Goal: Task Accomplishment & Management: Complete application form

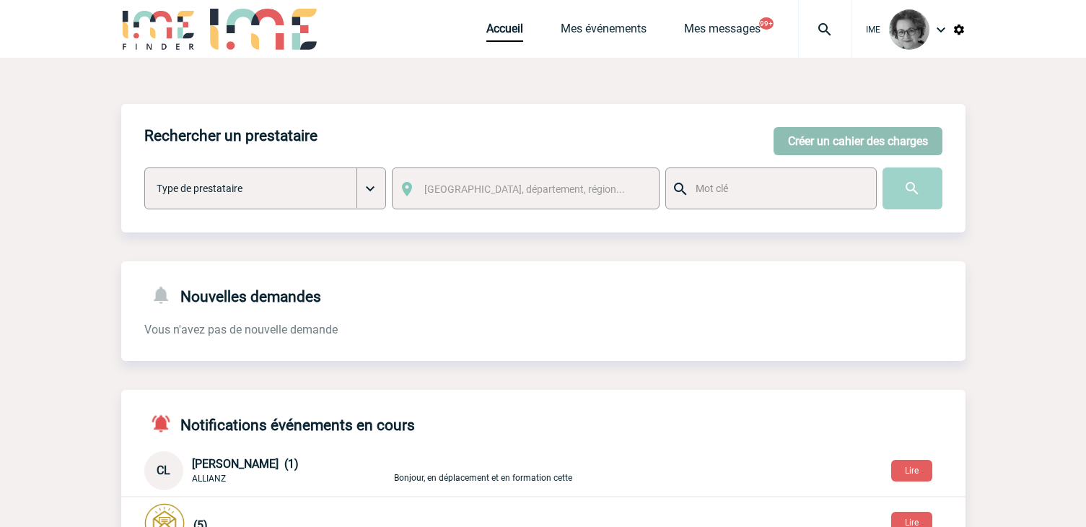
click at [810, 144] on button "Créer un cahier des charges" at bounding box center [858, 141] width 169 height 28
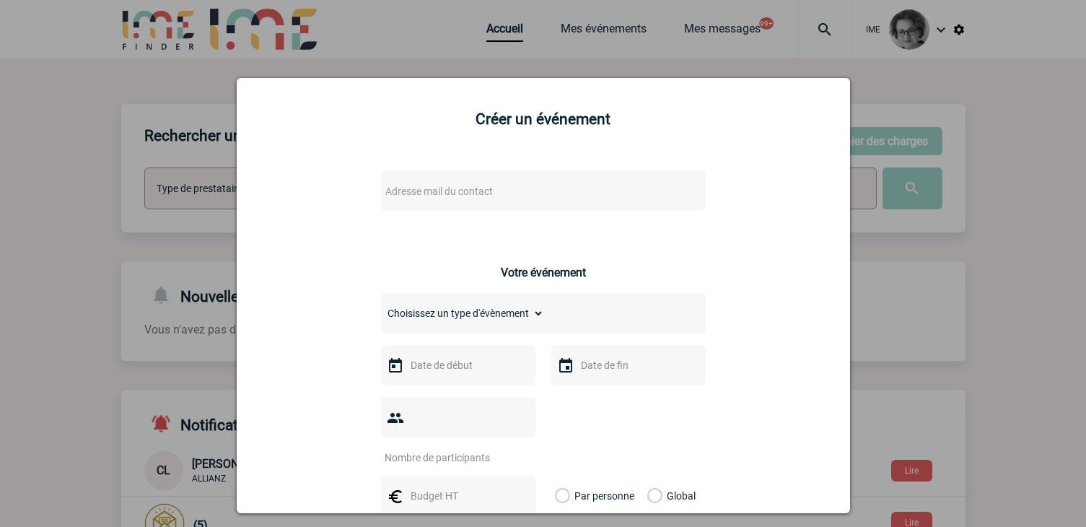
click at [584, 188] on span "Adresse mail du contact" at bounding box center [506, 191] width 253 height 20
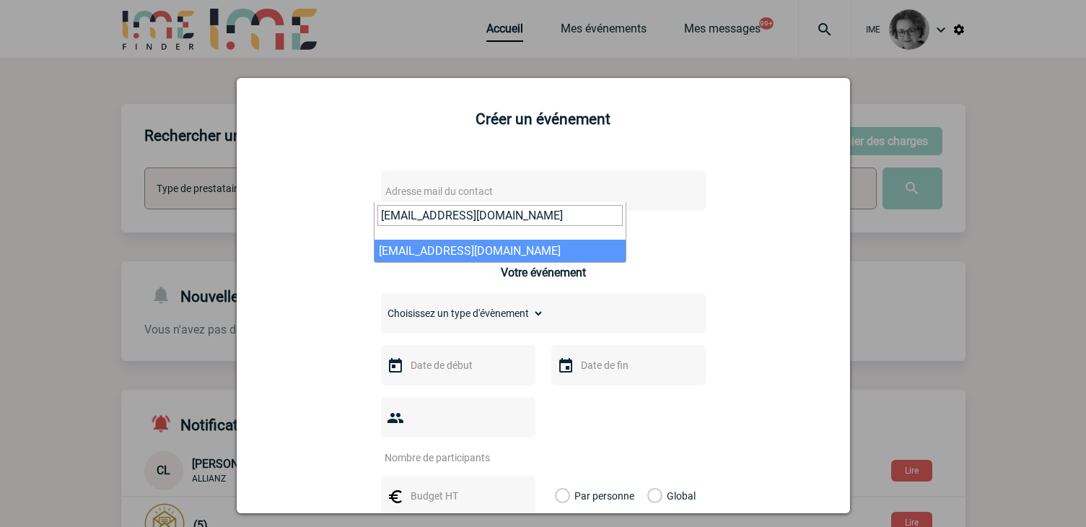
type input "[EMAIL_ADDRESS][DOMAIN_NAME]"
select select "132940"
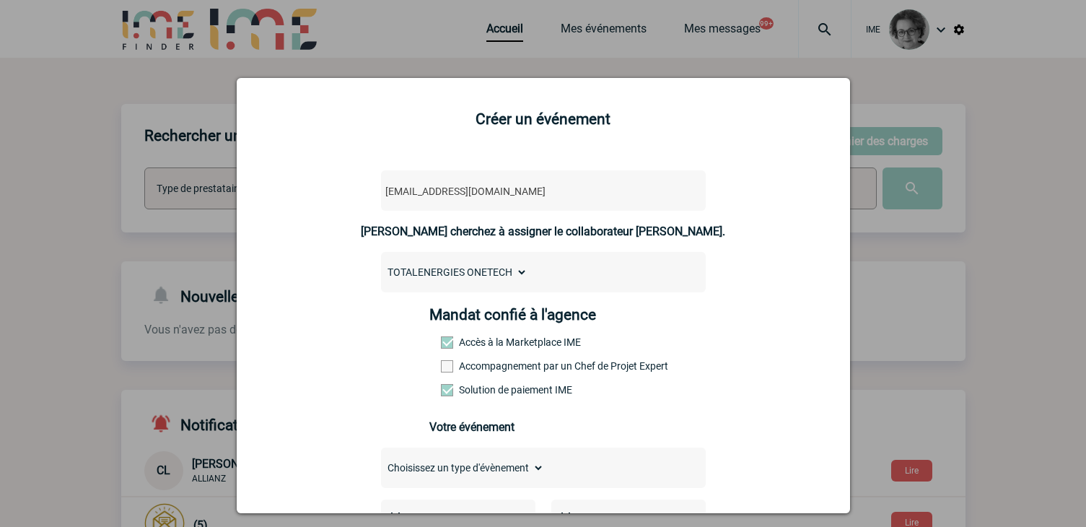
click at [502, 367] on label "Accompagnement par un Chef de Projet Expert" at bounding box center [473, 366] width 64 height 12
click at [0, 0] on input "Accompagnement par un Chef de Projet Expert" at bounding box center [0, 0] width 0 height 0
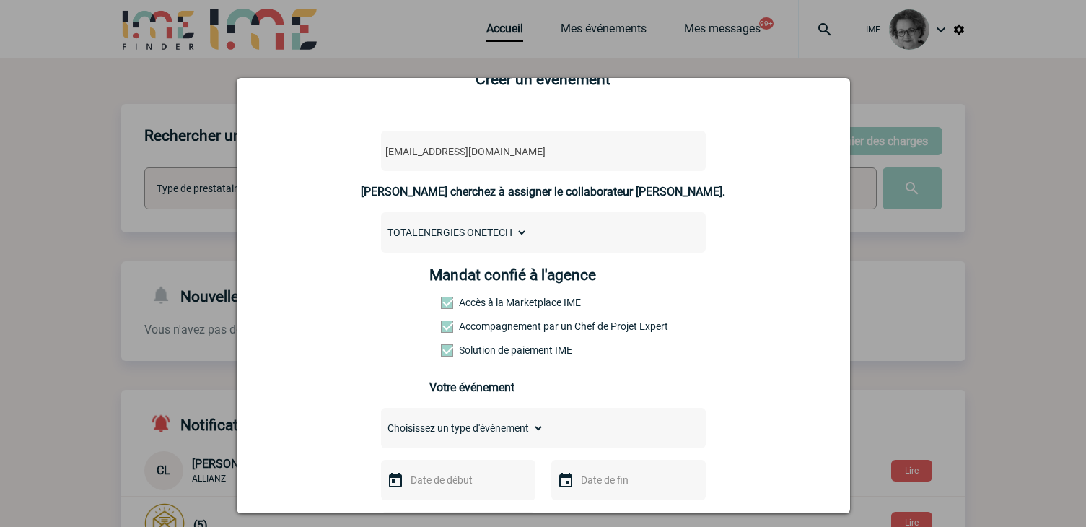
scroll to position [72, 0]
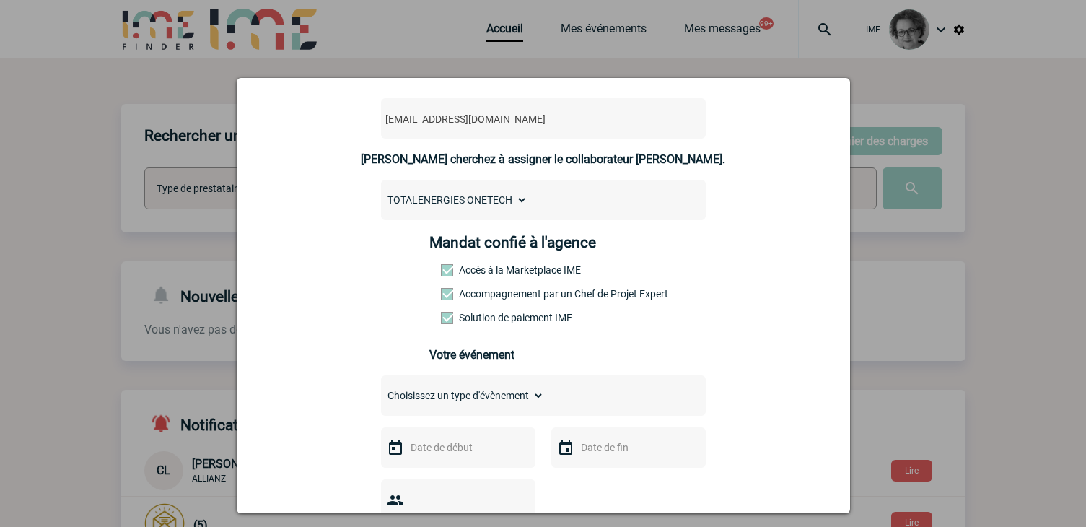
click at [501, 403] on select "Choisissez un type d'évènement Séminaire avec nuitée Séminaire sans nuitée Repa…" at bounding box center [462, 395] width 163 height 20
select select "1"
click at [381, 389] on select "Choisissez un type d'évènement Séminaire avec nuitée Séminaire sans nuitée Repa…" at bounding box center [462, 395] width 163 height 20
click at [471, 447] on input "text" at bounding box center [457, 447] width 100 height 19
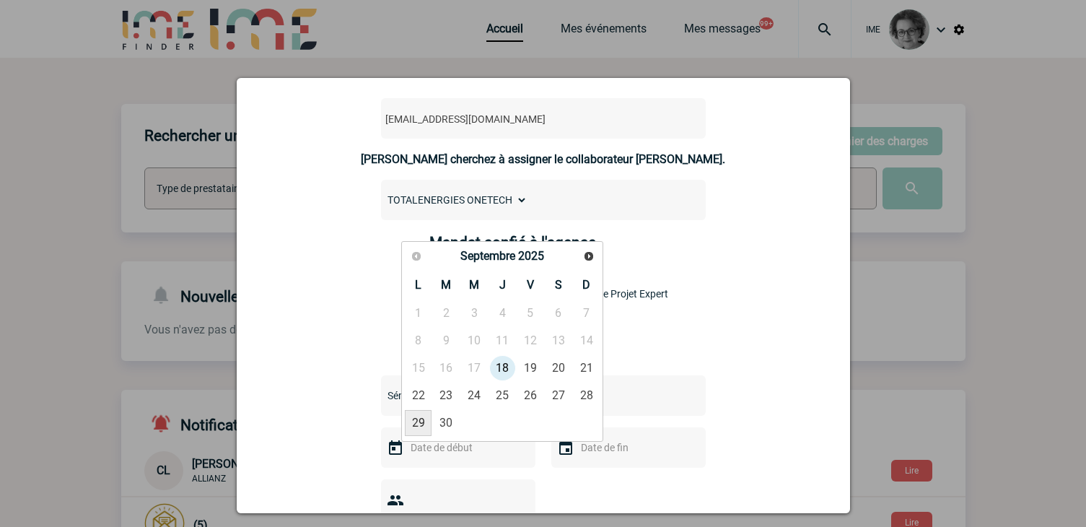
click at [419, 424] on link "29" at bounding box center [418, 423] width 27 height 26
type input "[DATE]"
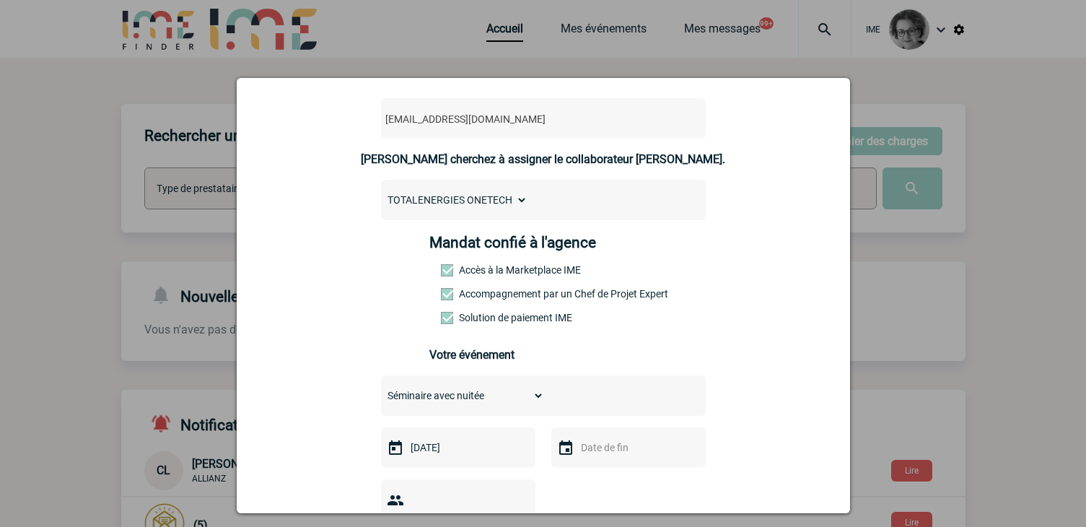
click at [601, 451] on input "text" at bounding box center [627, 447] width 100 height 19
click at [760, 253] on link "Suivant" at bounding box center [759, 256] width 22 height 22
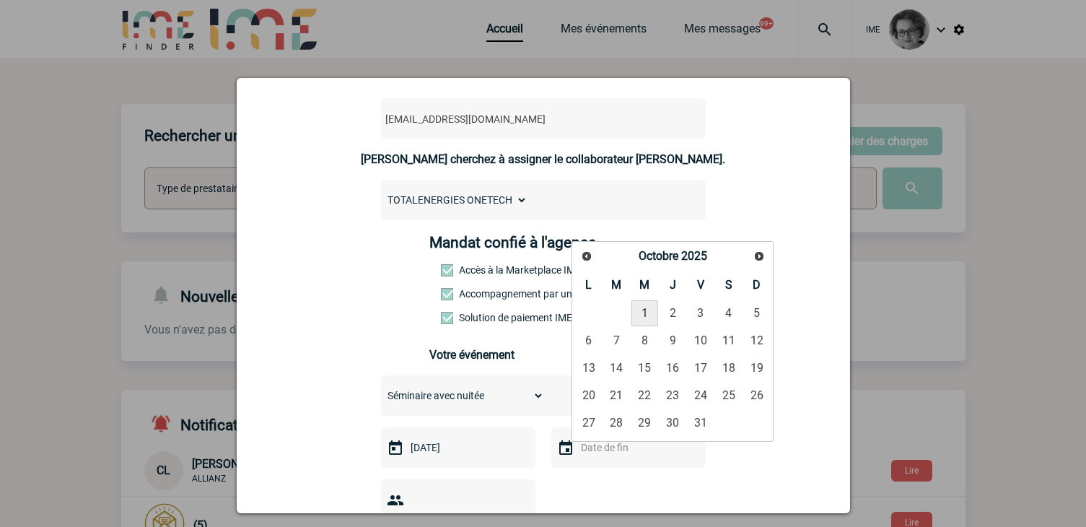
click at [641, 315] on link "1" at bounding box center [644, 313] width 27 height 26
type input "[DATE]"
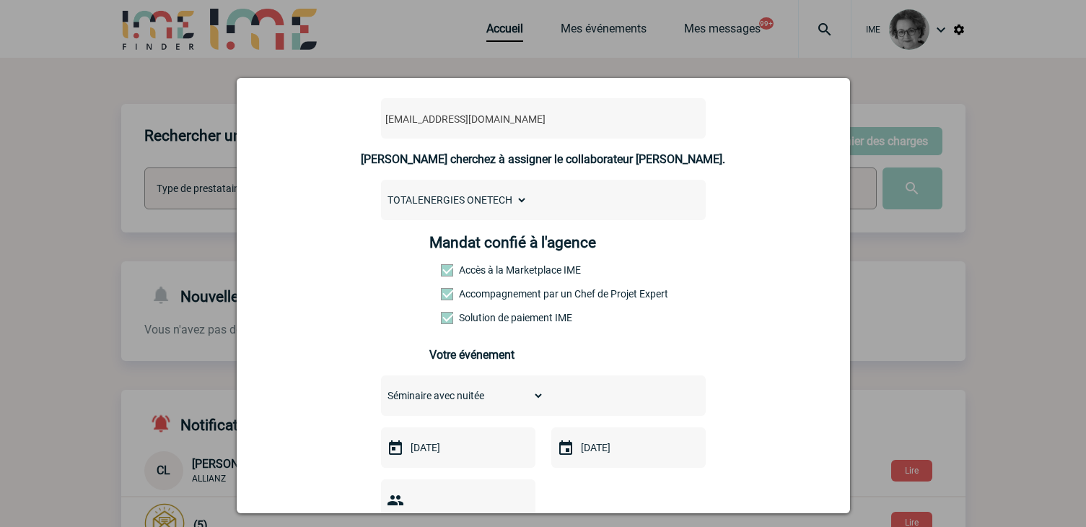
scroll to position [216, 0]
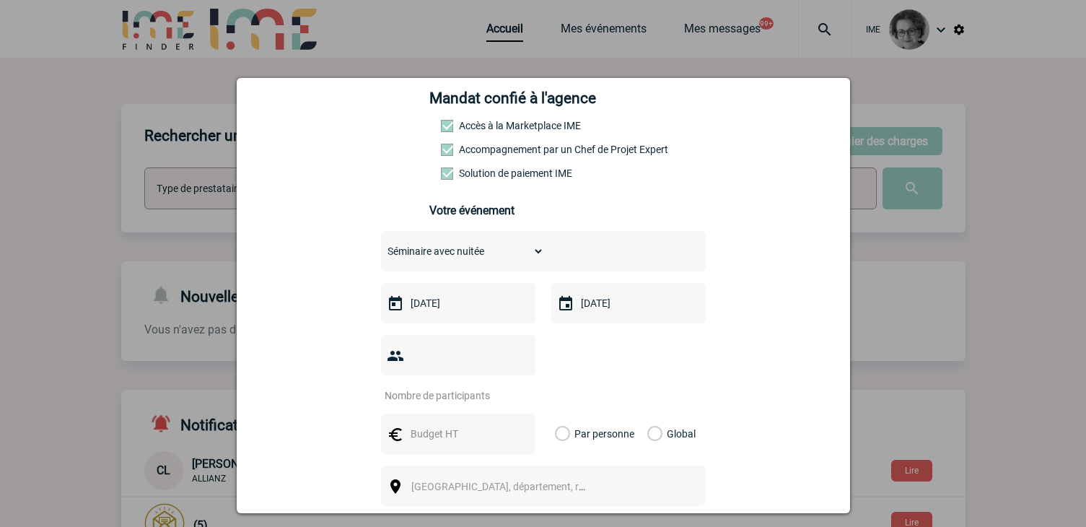
click at [486, 386] on input "number" at bounding box center [449, 395] width 136 height 19
type input "10"
click at [465, 424] on input "text" at bounding box center [457, 433] width 100 height 19
type input "7000"
drag, startPoint x: 652, startPoint y: 408, endPoint x: 648, endPoint y: 416, distance: 9.7
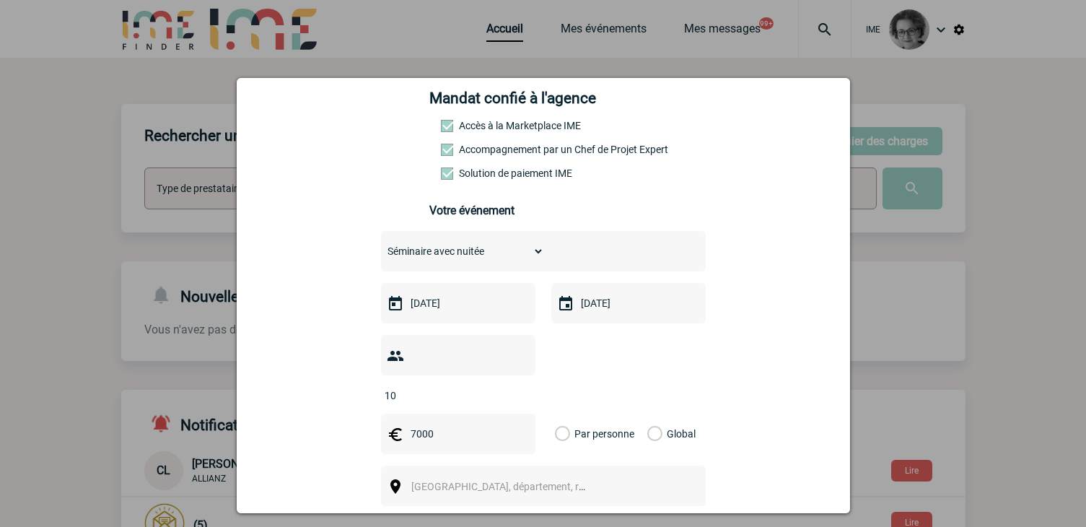
click at [652, 413] on label "Global" at bounding box center [651, 433] width 9 height 40
click at [0, 0] on input "Global" at bounding box center [0, 0] width 0 height 0
click at [610, 465] on div "[GEOGRAPHIC_DATA], département, région..." at bounding box center [543, 485] width 325 height 40
click at [593, 476] on span "[GEOGRAPHIC_DATA], département, région..." at bounding box center [505, 486] width 198 height 20
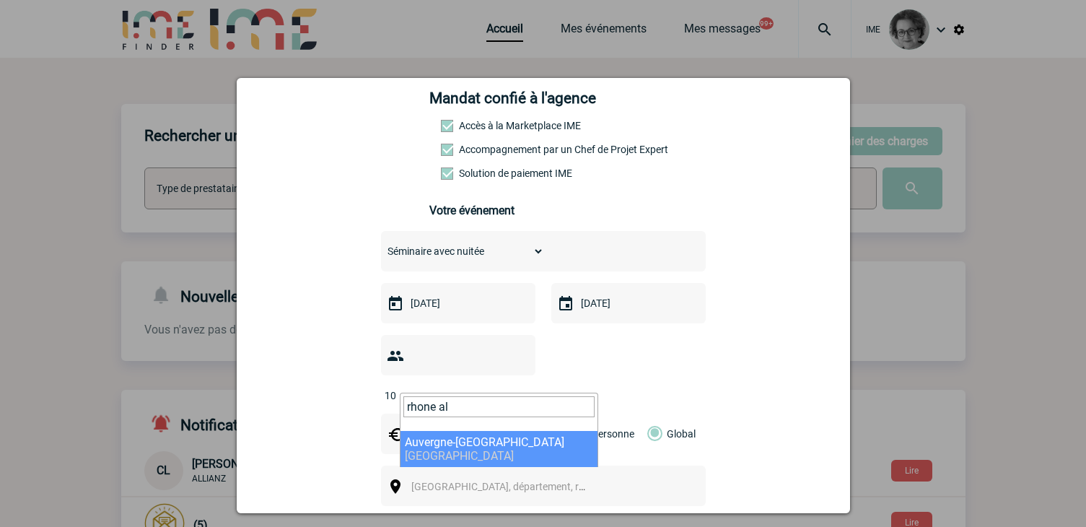
type input "rhone al"
select select "32933"
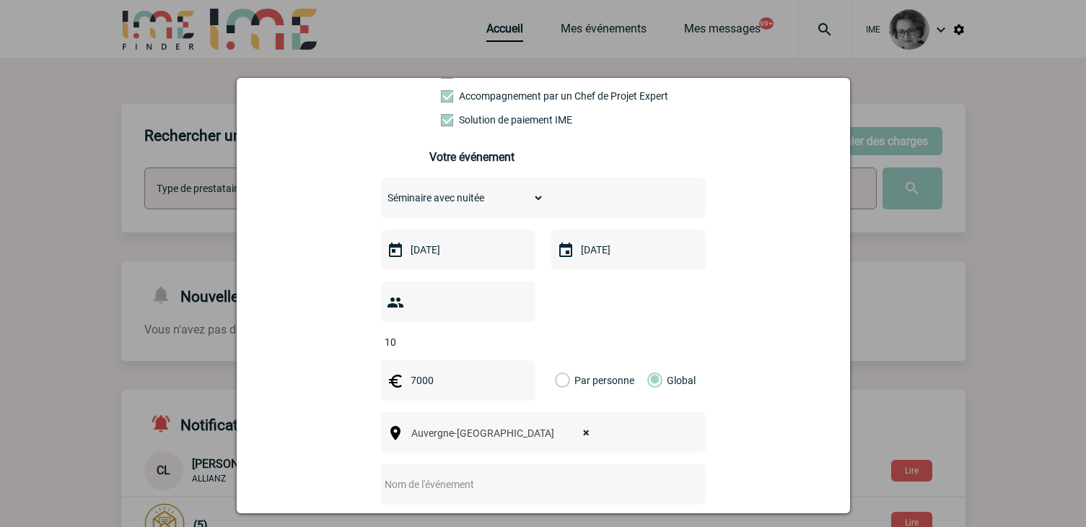
scroll to position [361, 0]
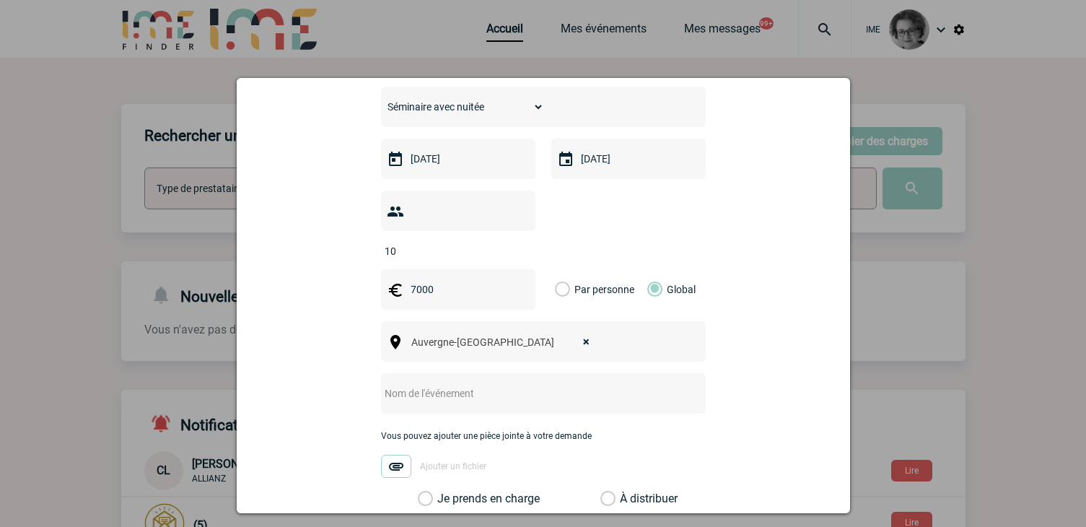
click at [488, 384] on input "text" at bounding box center [524, 393] width 286 height 19
click at [491, 384] on input "Séminaire managers" at bounding box center [524, 393] width 286 height 19
type input "Séminaire managers Total"
click at [442, 491] on label "Je prends en charge" at bounding box center [430, 498] width 25 height 14
click at [0, 0] on input "Je prends en charge" at bounding box center [0, 0] width 0 height 0
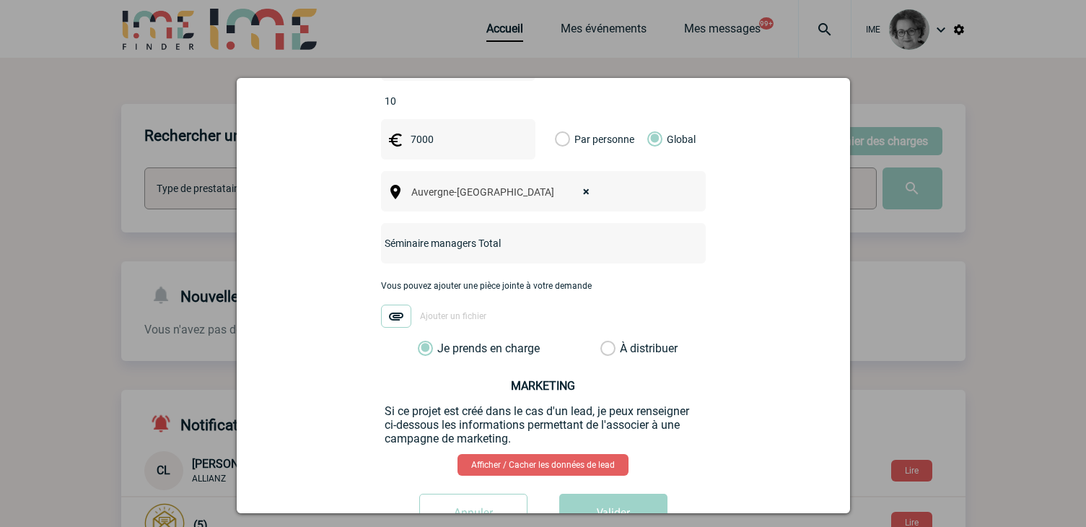
scroll to position [541, 0]
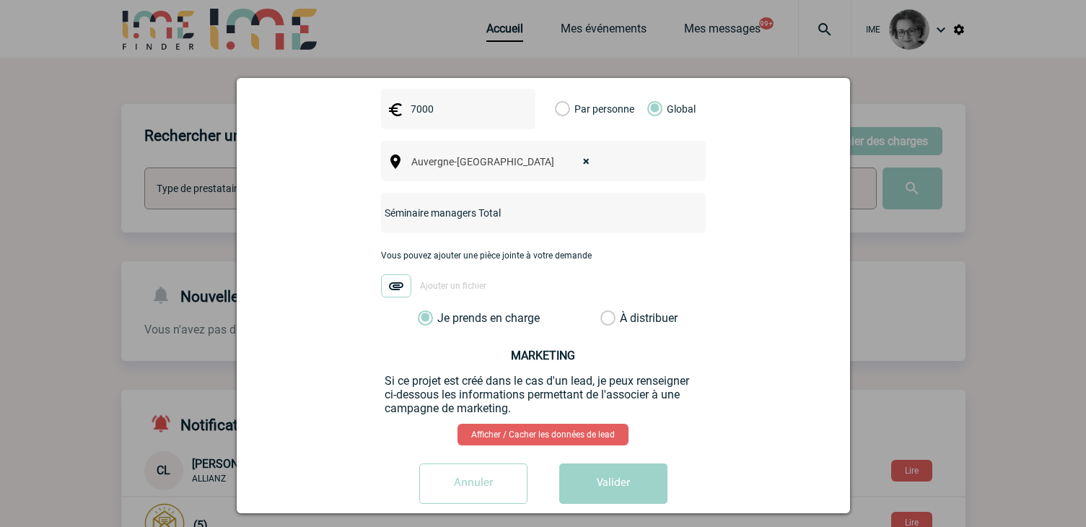
click at [589, 463] on button "Valider" at bounding box center [613, 483] width 108 height 40
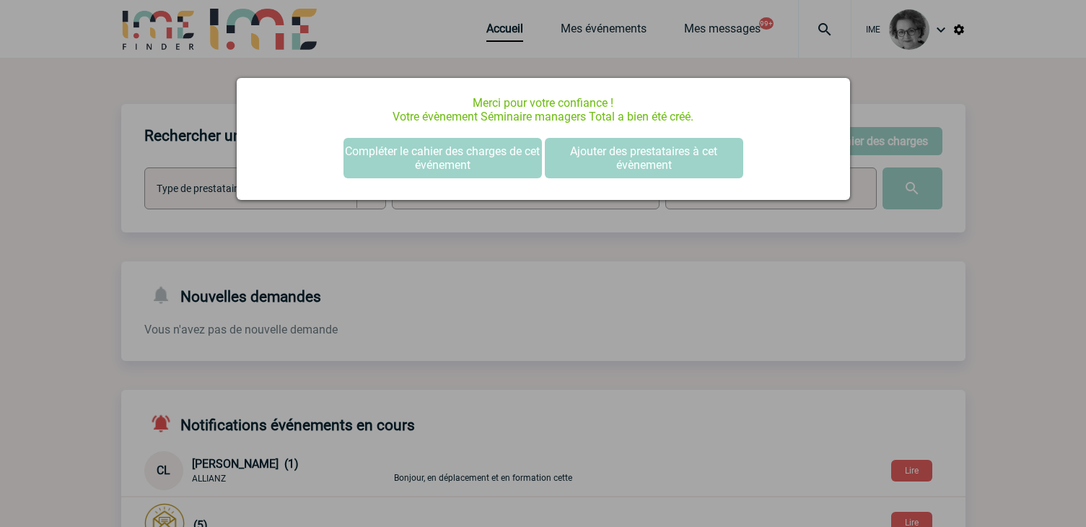
scroll to position [0, 0]
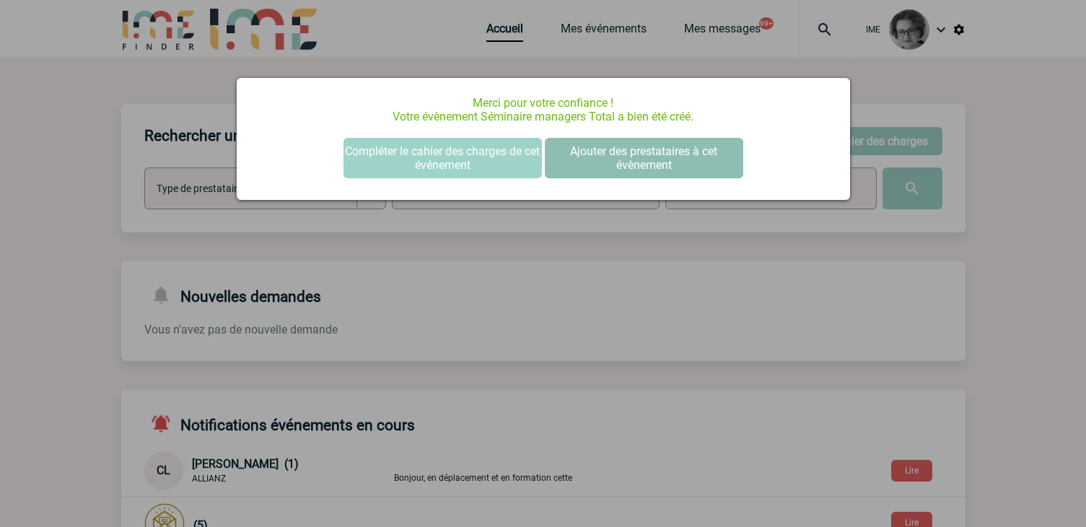
click at [619, 159] on button "Ajouter des prestataires à cet évènement" at bounding box center [644, 158] width 198 height 40
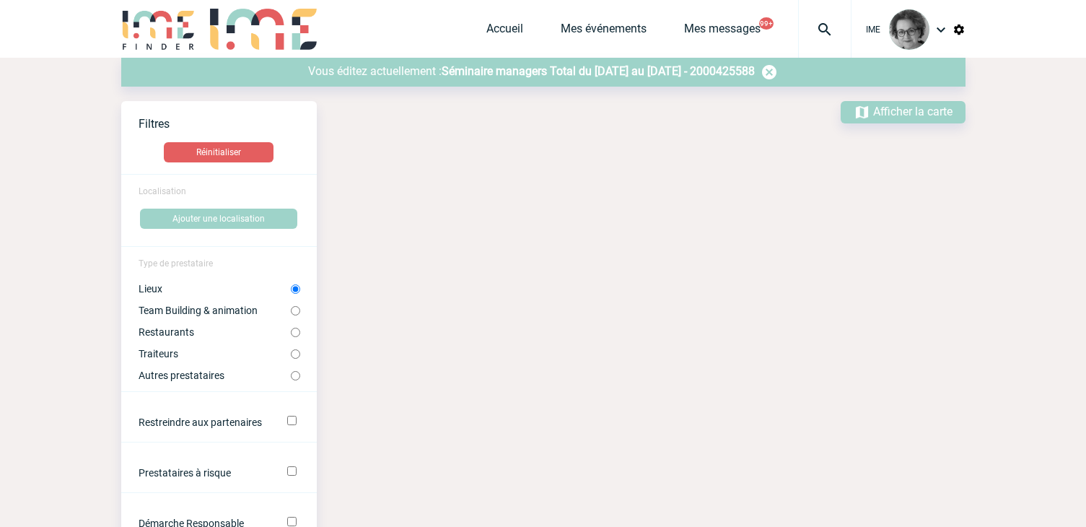
click at [588, 76] on span "Séminaire managers Total du [DATE] au [DATE] - 2000425588" at bounding box center [598, 71] width 313 height 14
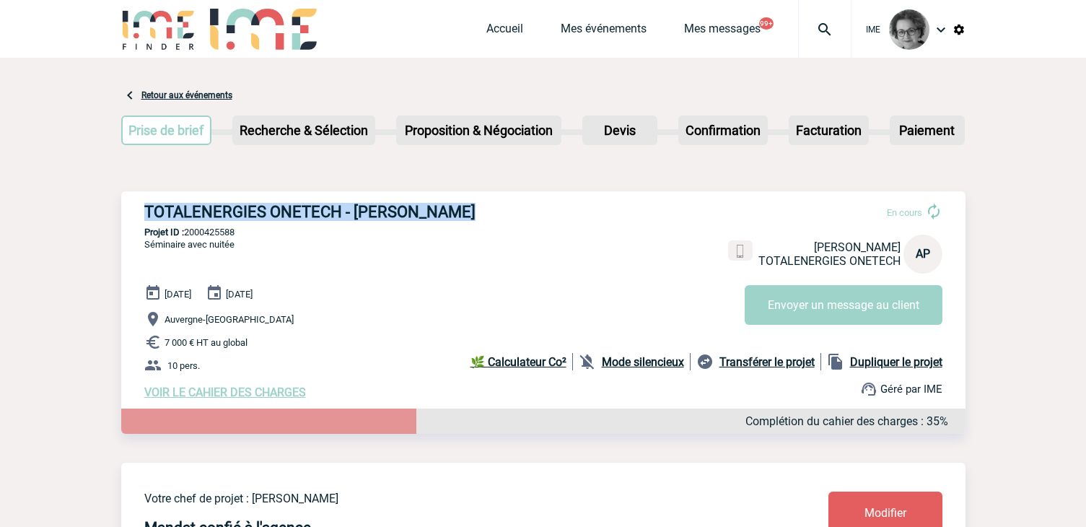
drag, startPoint x: 148, startPoint y: 213, endPoint x: 459, endPoint y: 209, distance: 311.0
click at [459, 209] on h3 "TOTALENERGIES ONETECH - Aurélie POYET" at bounding box center [360, 212] width 433 height 18
copy h3 "TOTALENERGIES ONETECH - Aurélie POYET"
drag, startPoint x: 241, startPoint y: 235, endPoint x: 188, endPoint y: 237, distance: 53.4
click at [188, 237] on p "Projet ID : 2000425588" at bounding box center [543, 232] width 844 height 11
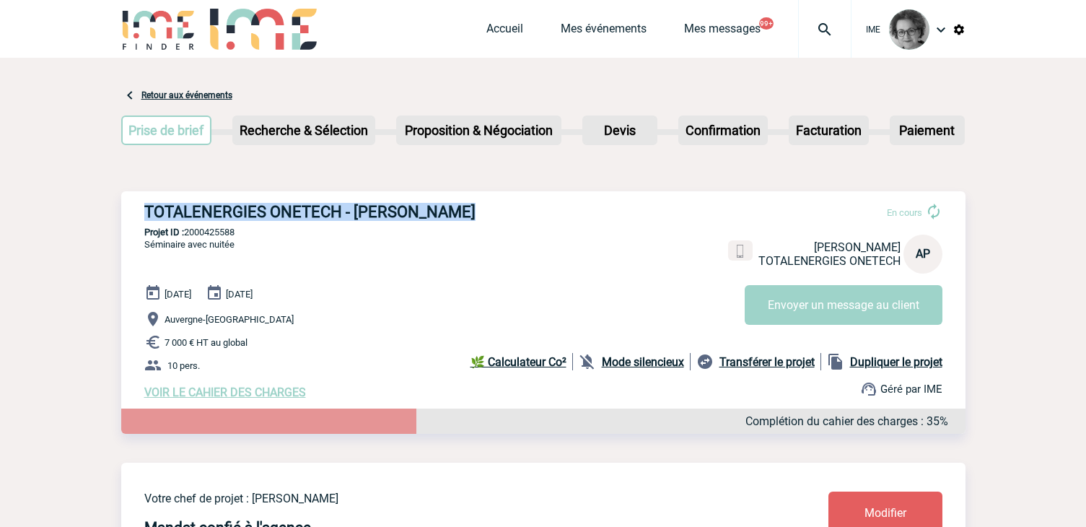
copy p "2000425588"
click at [430, 351] on p "7 000 € HT au global" at bounding box center [554, 341] width 821 height 17
